Goal: Navigation & Orientation: Find specific page/section

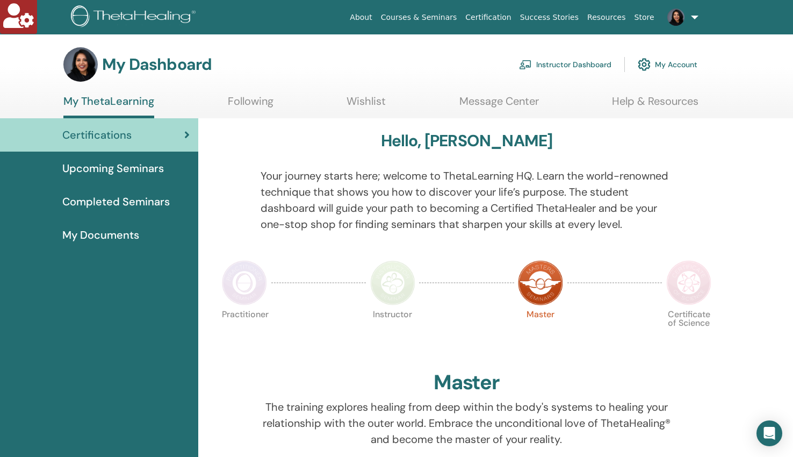
click at [578, 64] on link "Instructor Dashboard" at bounding box center [565, 65] width 92 height 24
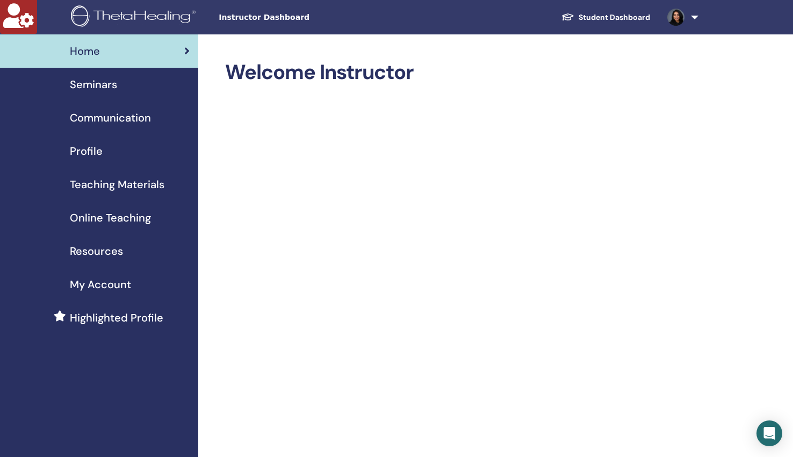
click at [147, 184] on span "Teaching Materials" at bounding box center [117, 184] width 95 height 16
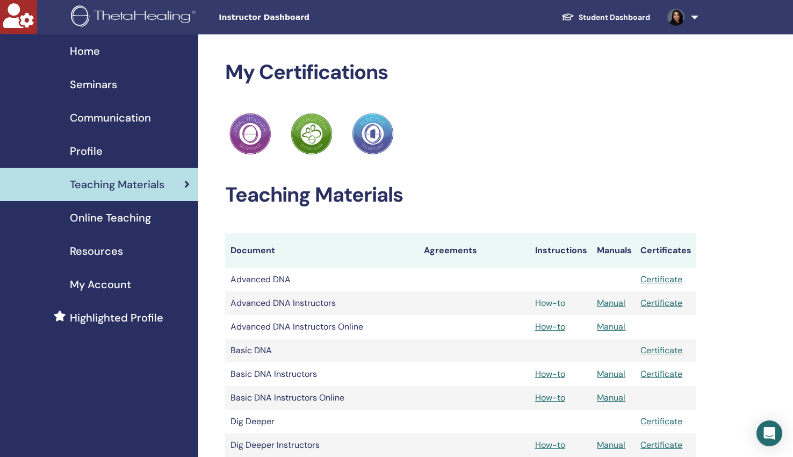
click at [543, 302] on link "How-to" at bounding box center [550, 302] width 30 height 11
